Goal: Check status: Check status

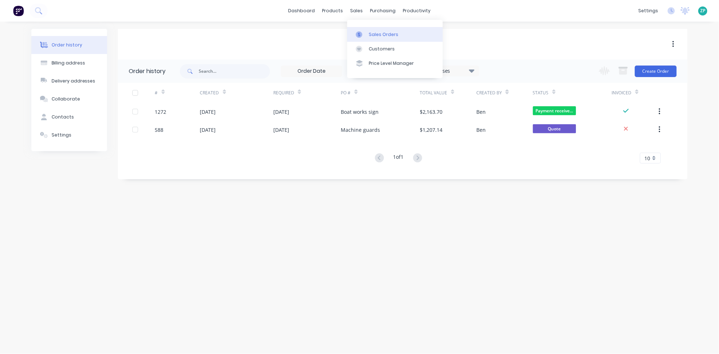
click at [372, 31] on div "Sales Orders" at bounding box center [384, 34] width 30 height 6
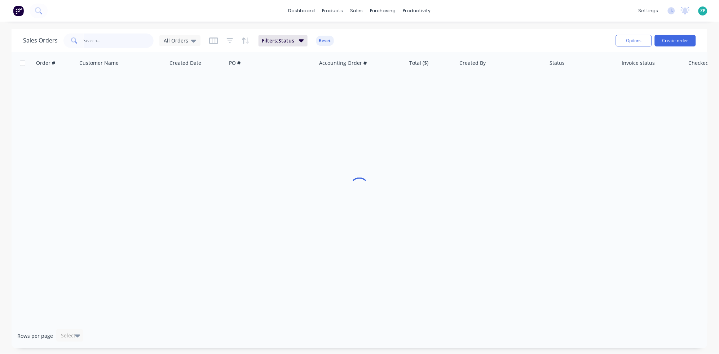
click at [95, 41] on input "text" at bounding box center [119, 41] width 70 height 14
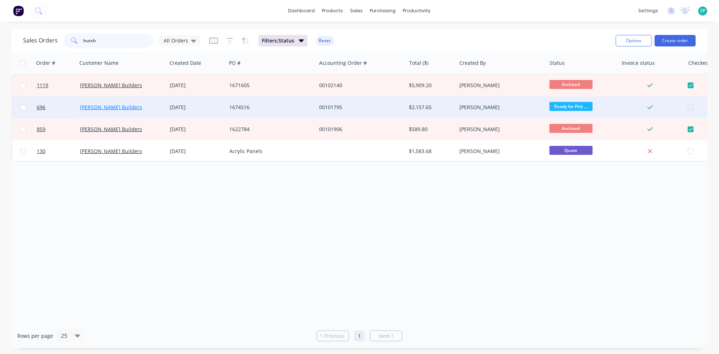
type input "hutch"
click at [114, 108] on link "[PERSON_NAME] Builders" at bounding box center [111, 107] width 62 height 7
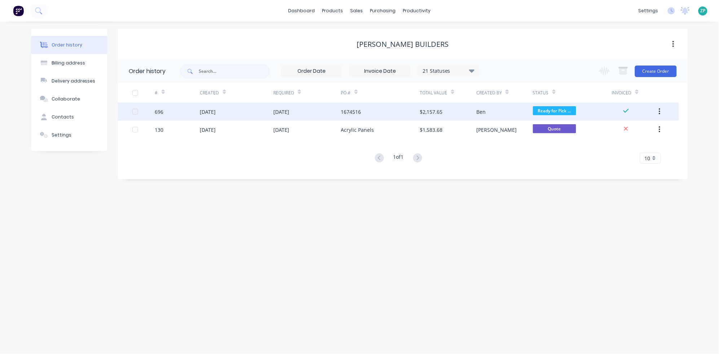
click at [216, 110] on div "[DATE]" at bounding box center [208, 112] width 16 height 8
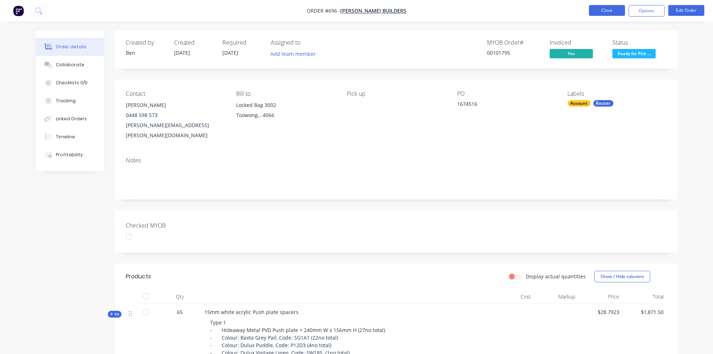
click at [608, 6] on button "Close" at bounding box center [607, 10] width 36 height 11
